Goal: Information Seeking & Learning: Check status

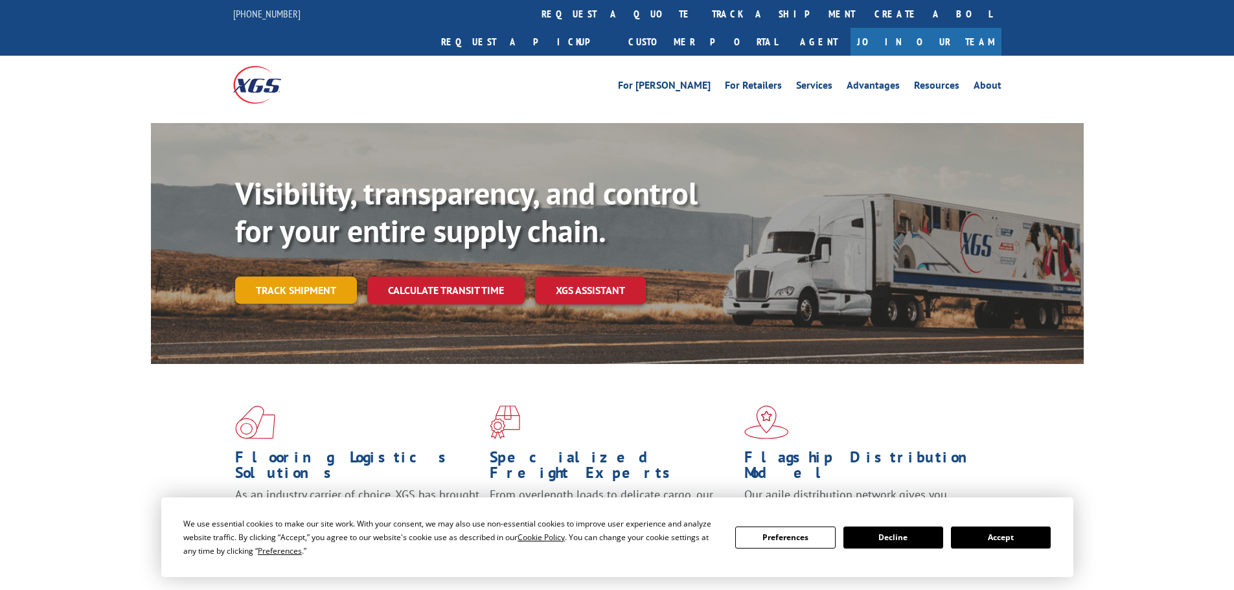
click at [307, 279] on div "Visibility, transparency, and control for your entire supply chain. Track shipm…" at bounding box center [659, 265] width 849 height 181
click at [319, 277] on link "Track shipment" at bounding box center [296, 290] width 122 height 27
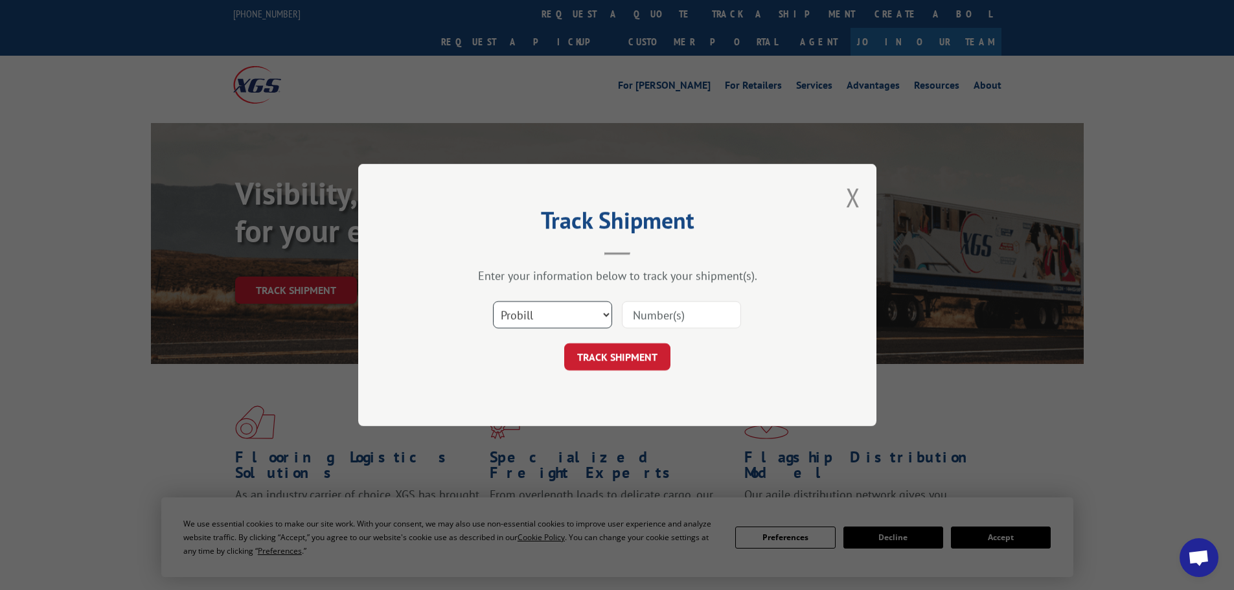
click at [550, 314] on select "Select category... Probill BOL PO" at bounding box center [552, 314] width 119 height 27
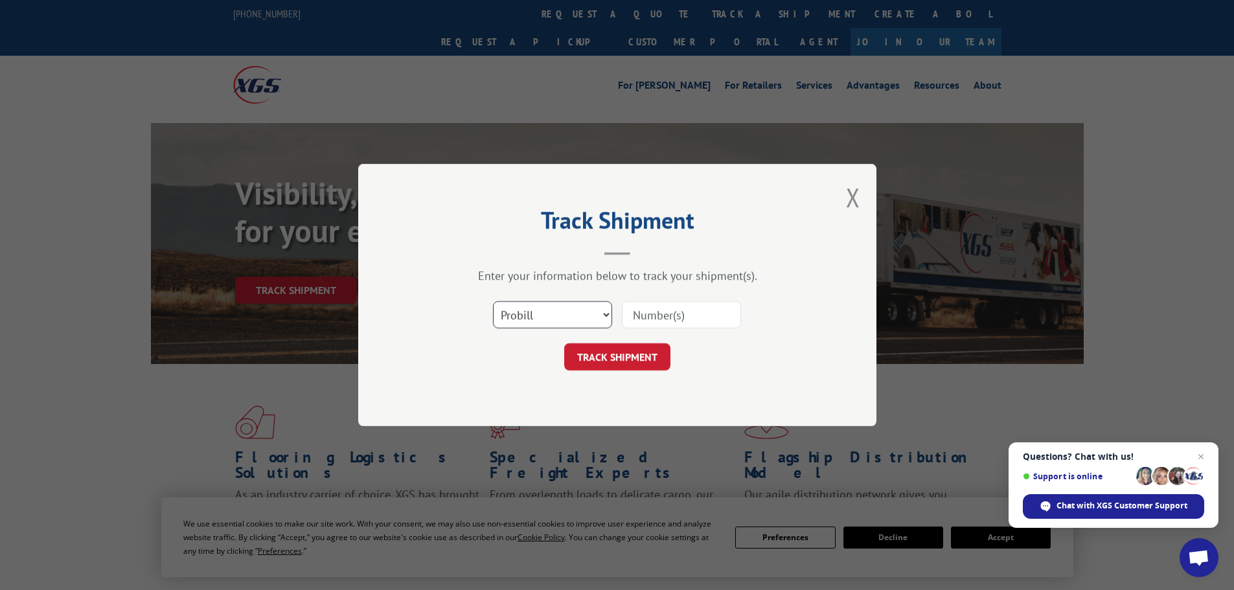
select select "po"
click at [493, 301] on select "Select category... Probill BOL PO" at bounding box center [552, 314] width 119 height 27
click at [650, 312] on input at bounding box center [681, 314] width 119 height 27
paste input "68537507"
type input "68537507"
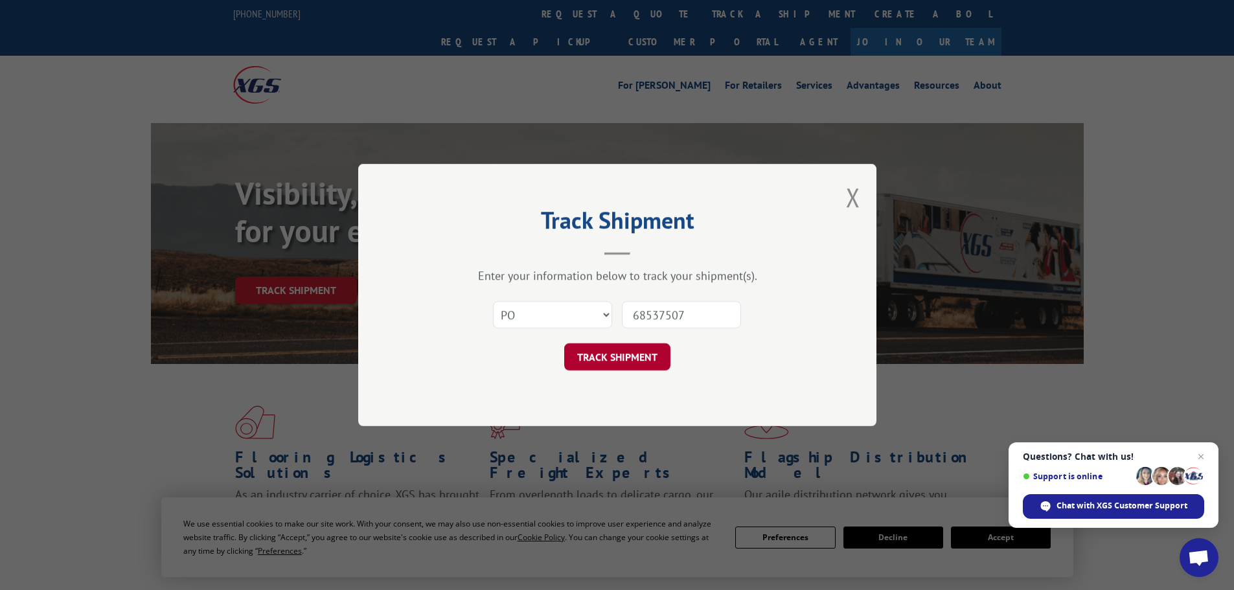
click at [619, 360] on button "TRACK SHIPMENT" at bounding box center [617, 356] width 106 height 27
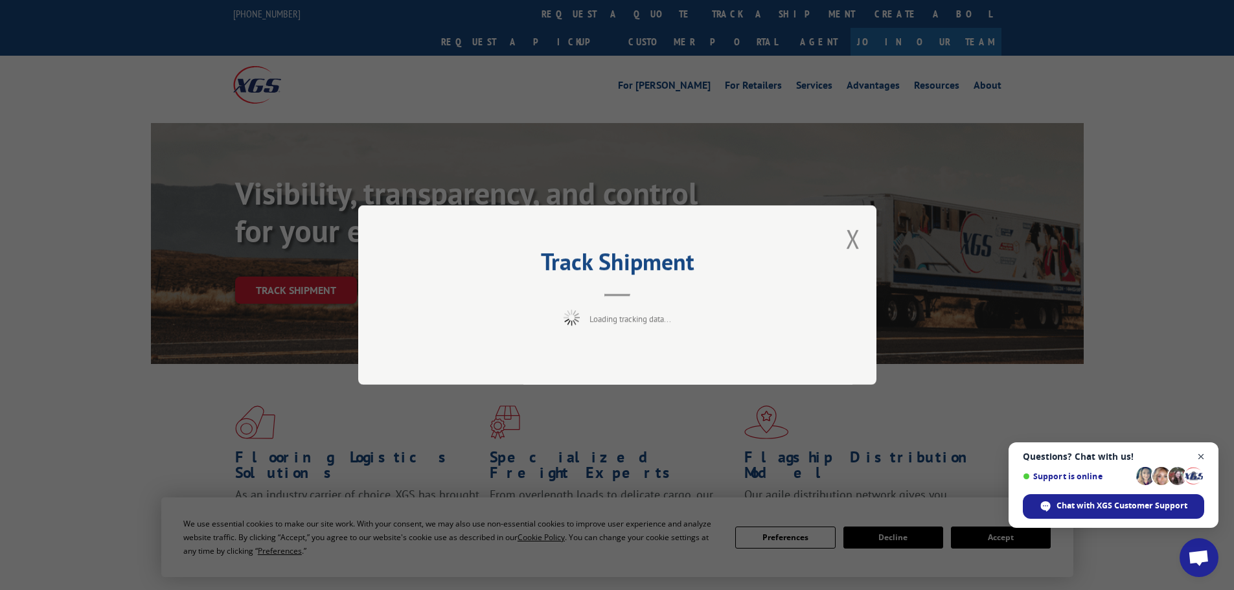
click at [1204, 455] on span "Close chat" at bounding box center [1201, 457] width 16 height 16
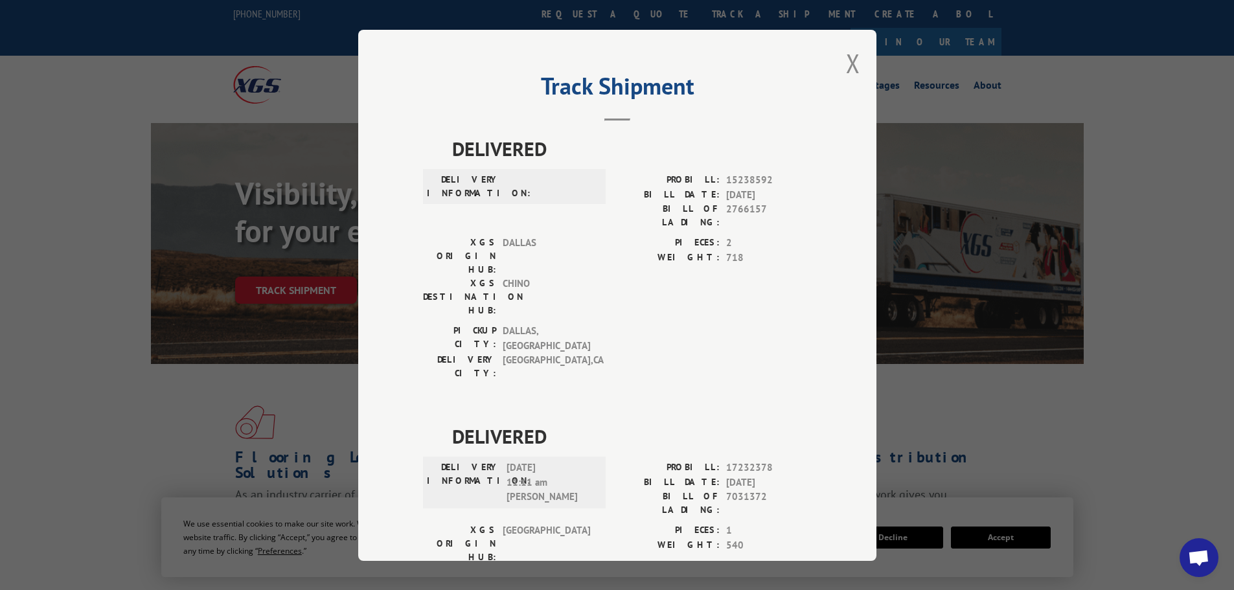
drag, startPoint x: 943, startPoint y: 439, endPoint x: 915, endPoint y: 405, distance: 43.7
click at [931, 421] on div "Track Shipment DELIVERED DELIVERY INFORMATION: PROBILL: 15238592 BILL DATE: [DA…" at bounding box center [617, 295] width 1234 height 590
